Goal: Share content: Share content

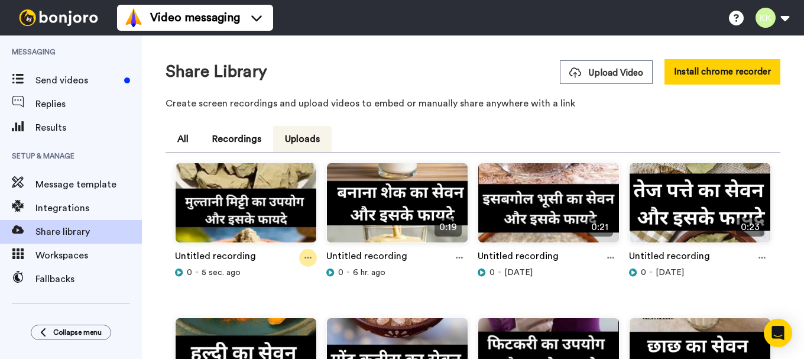
click at [307, 254] on icon at bounding box center [307, 258] width 7 height 8
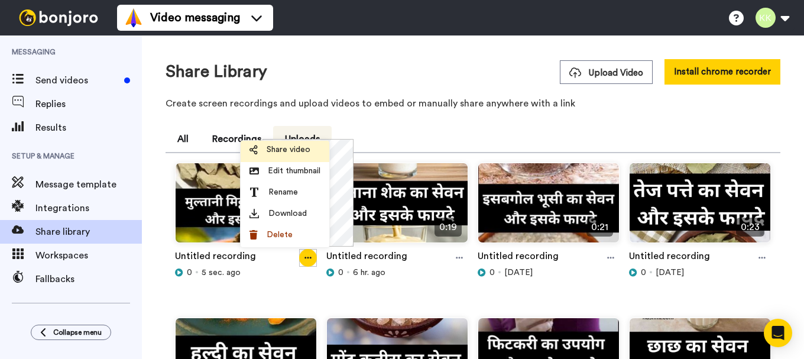
click at [287, 151] on span "Share video" at bounding box center [289, 150] width 44 height 12
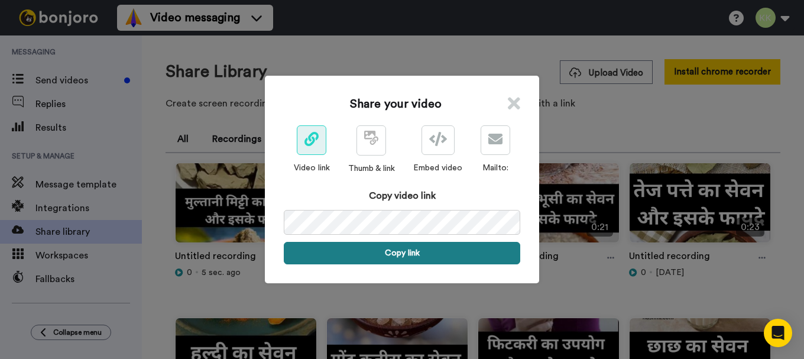
click at [399, 254] on button "Copy link" at bounding box center [402, 253] width 236 height 22
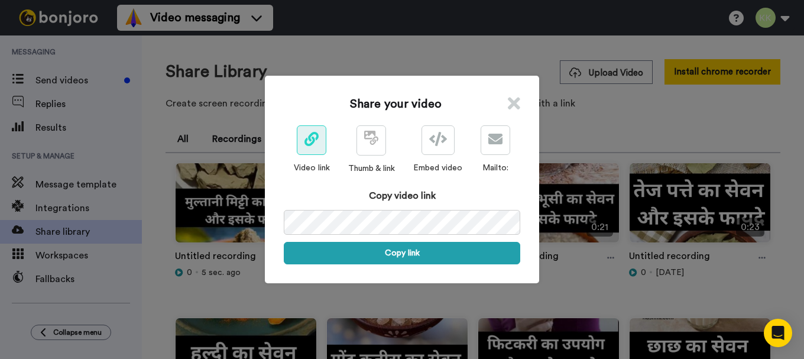
scroll to position [0, 56]
